Goal: Task Accomplishment & Management: Manage account settings

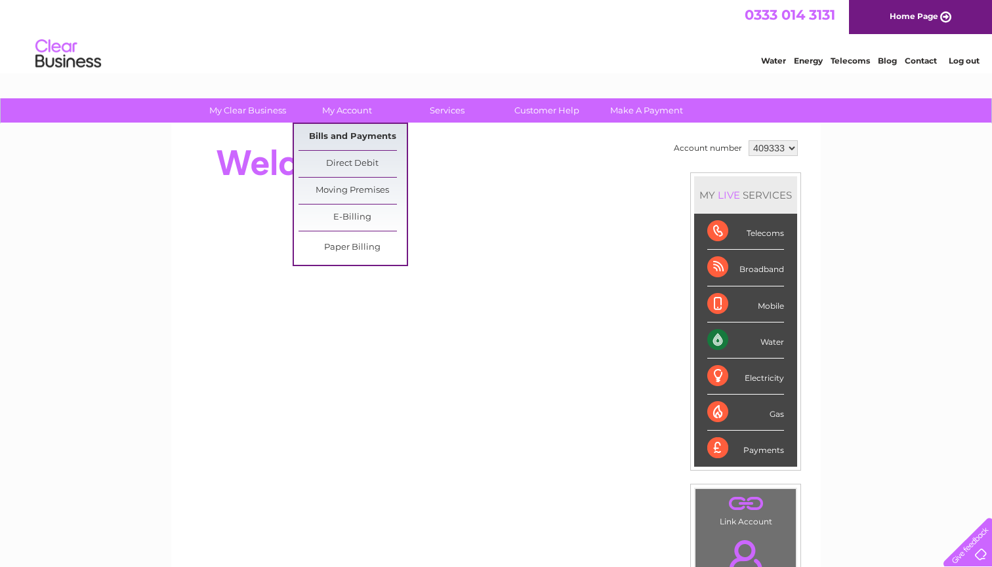
click at [348, 132] on link "Bills and Payments" at bounding box center [352, 137] width 108 height 26
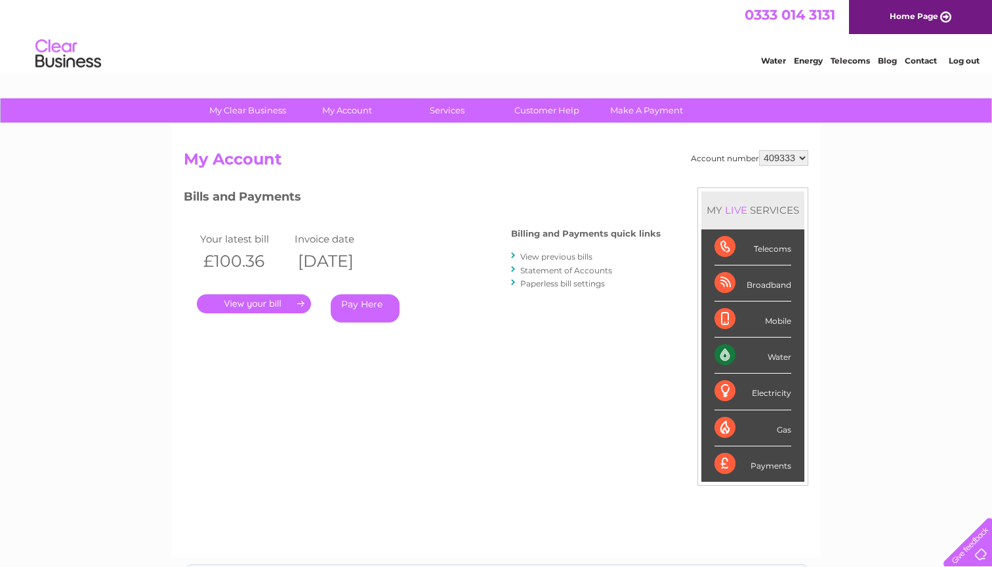
click at [251, 298] on link "." at bounding box center [254, 304] width 114 height 19
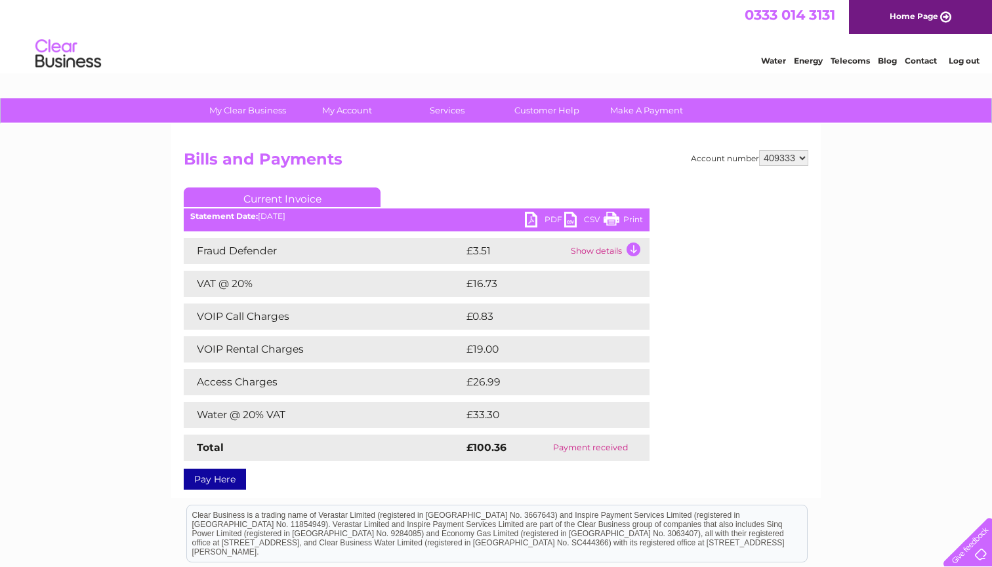
click at [550, 217] on link "PDF" at bounding box center [544, 221] width 39 height 19
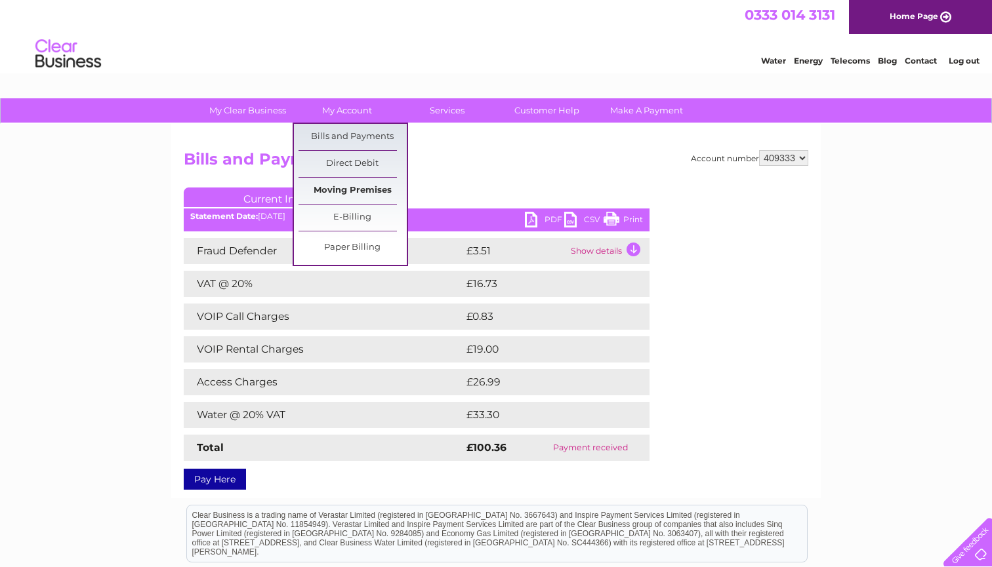
click at [358, 190] on link "Moving Premises" at bounding box center [352, 191] width 108 height 26
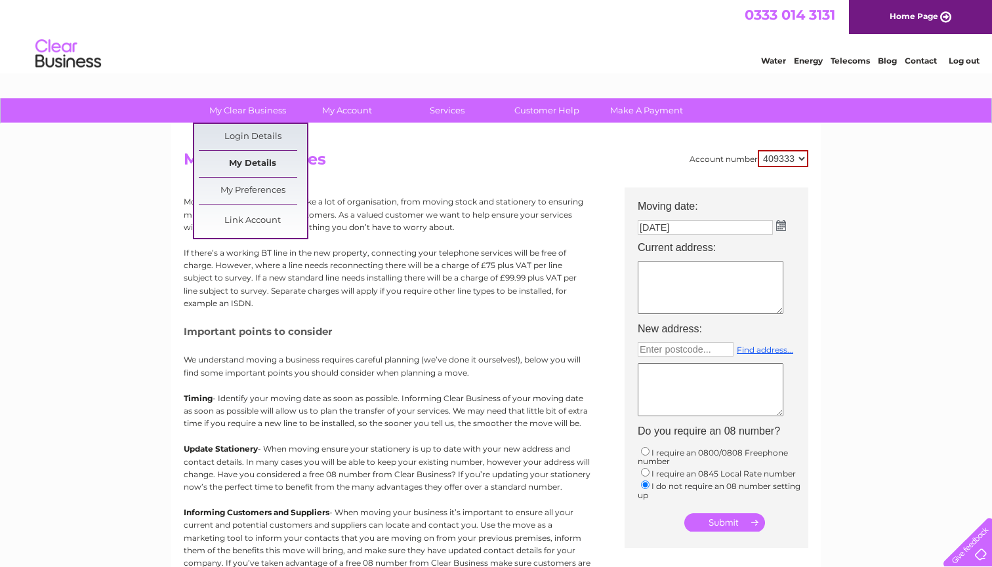
click at [257, 161] on link "My Details" at bounding box center [253, 164] width 108 height 26
